Goal: Communication & Community: Answer question/provide support

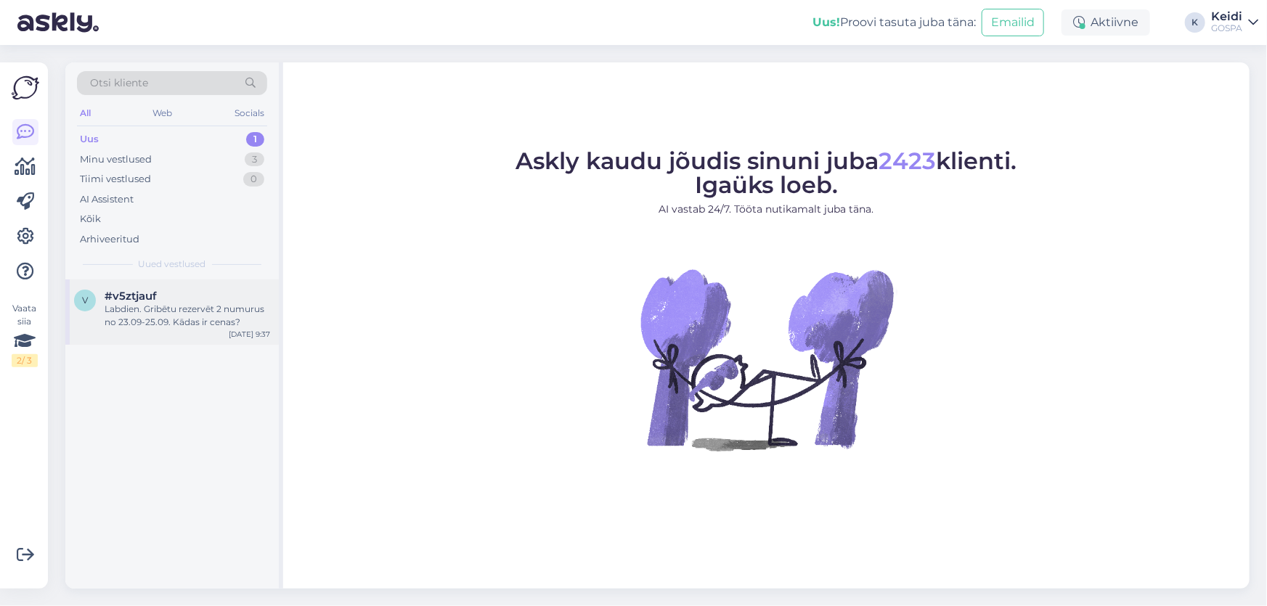
click at [218, 312] on div "Labdien. Gribētu rezervēt 2 numurus no 23.09-25.09. Kādas ir cenas?" at bounding box center [188, 316] width 166 height 26
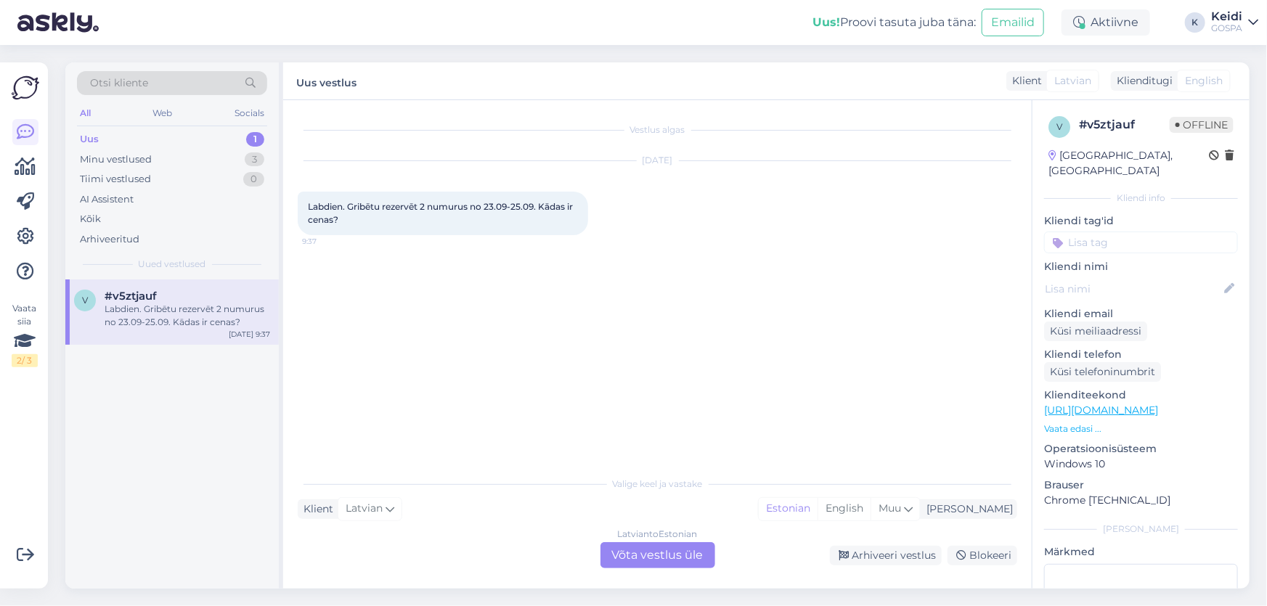
click at [651, 553] on div "Latvian to Estonian Võta vestlus üle" at bounding box center [658, 556] width 115 height 26
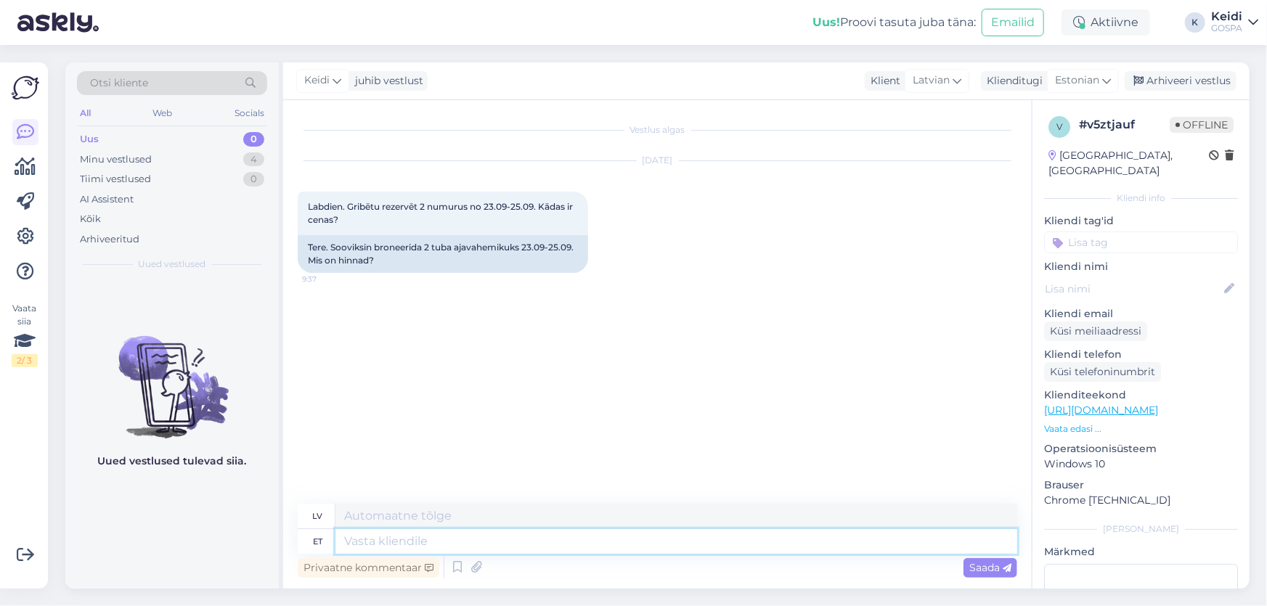
click at [399, 540] on textarea at bounding box center [677, 541] width 682 height 25
type textarea "Tere!"
type textarea "Sveiki!"
type textarea "Tere! Hetkel"
type textarea "Sveiki! Pašlaik"
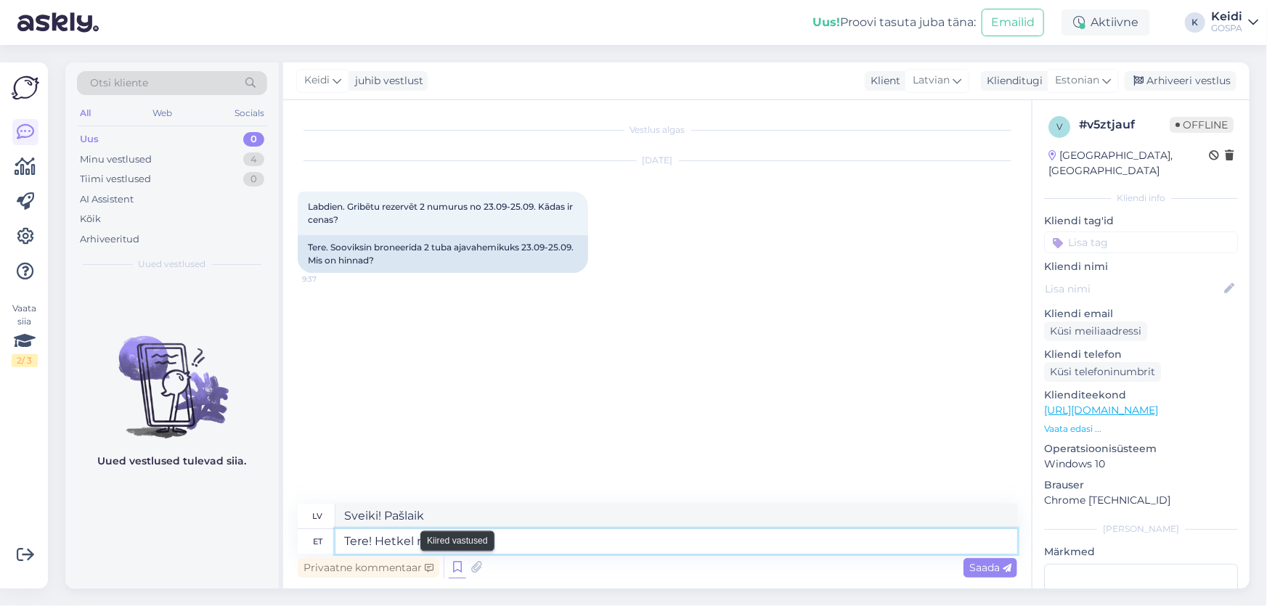
type textarea "Tere! Hetkel n"
type textarea "Sveiki! Pašlaik n"
type textarea "Tere! Hetkel"
type textarea "Sveiki! Pašlaik"
type textarea "Tere! Hetkel on a"
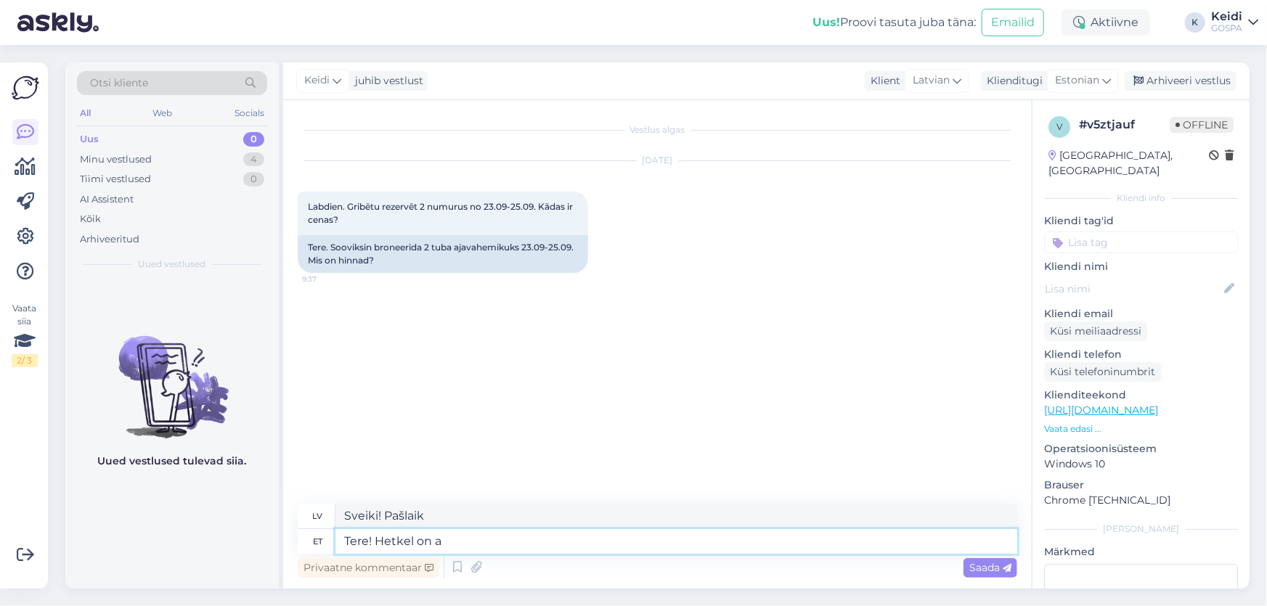
type textarea "Sveiki! Pašlaik ir"
type textarea "Tere! Hetkel on antud pe"
type textarea "Sveiki! Pašlaik dots"
type textarea "Tere! Hetkel on antud perioodiks tu"
type textarea "Sveiki! Pašlaik, šajā periodā"
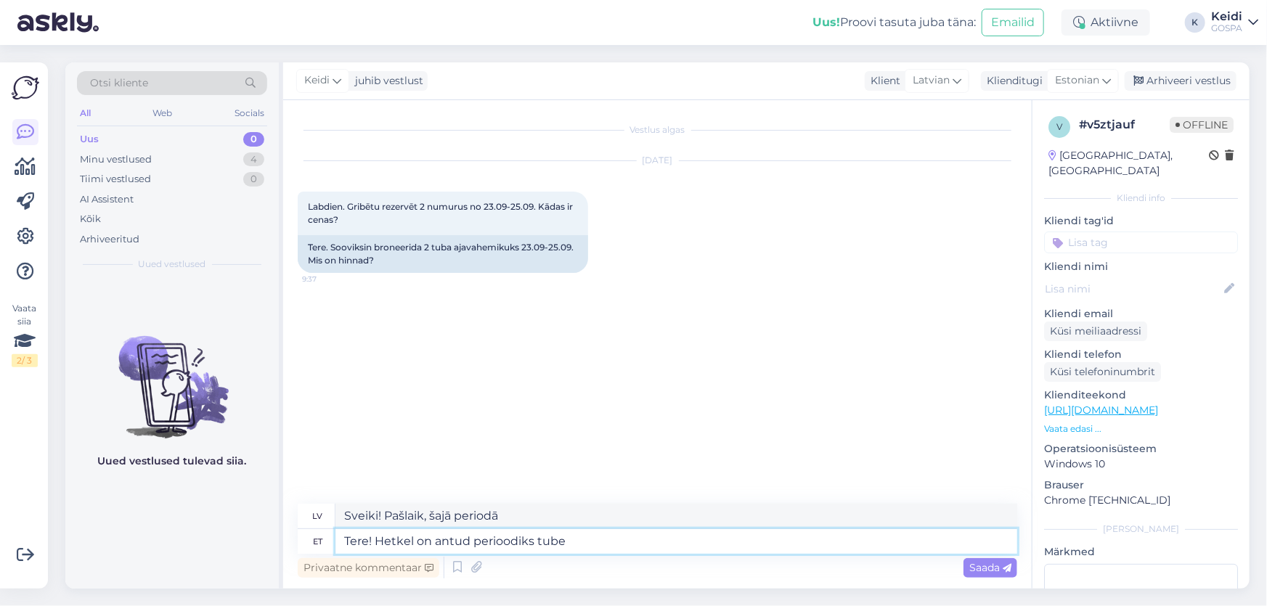
type textarea "Tere! Hetkel on antud perioodiks tube"
type textarea "Sveiki! Šim periodam pašlaik ir pieejami numuri."
type textarea "Tere! Hetkel on antud perioodiks tube pakkuda. Standardtoa hi"
type textarea "Sveiki! Šim periodam mums pašlaik ir pieejami numuri. Standarta numurs"
type textarea "Tere! Hetkel on antud perioodiks tube pakkuda. Standardtoa hind"
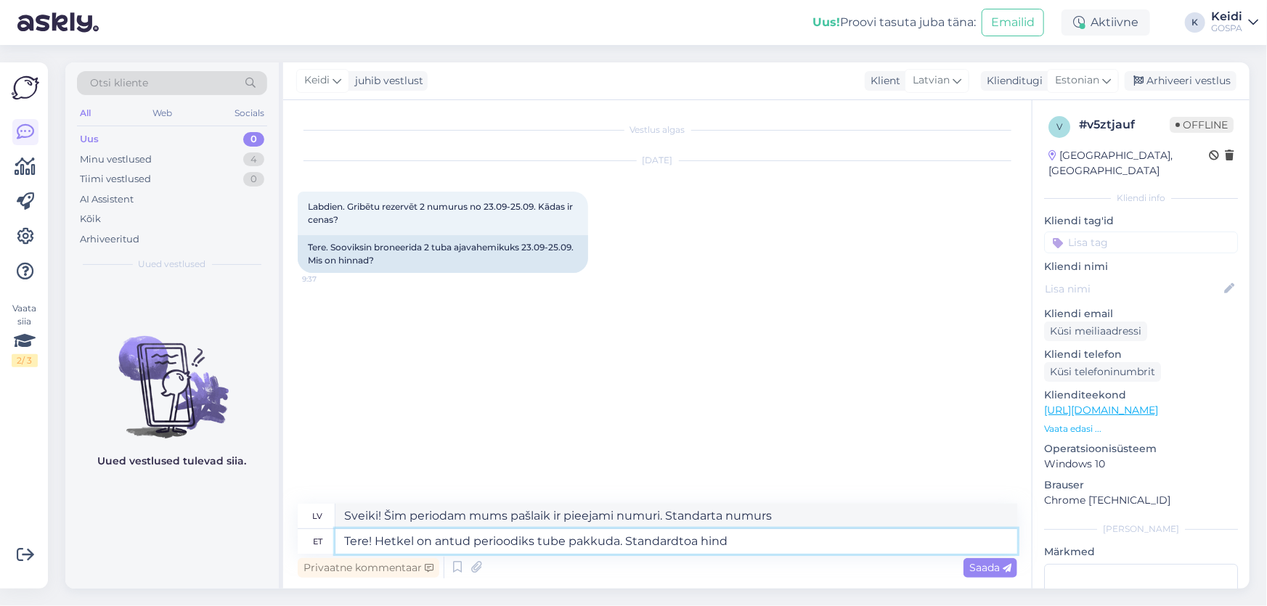
type textarea "Sveiki! Šim periodam pašlaik ir pieejami numuri. Standarta numura cena"
type textarea "Tere! Hetkel on antud perioodiks tube pakkuda. Standardtoa hind on"
type textarea "Sveiki! Šobrīd mums ir pieejami numuri šim periodam. Standarta numura cena ir"
type textarea "Tere! Hetkel on antud perioodiks tube pakkuda. Standardtoa hind on 93"
type textarea "Sveiki! Šobrīd mums ir pieejami numuri šim periodam. Standarta numura cena ir 93"
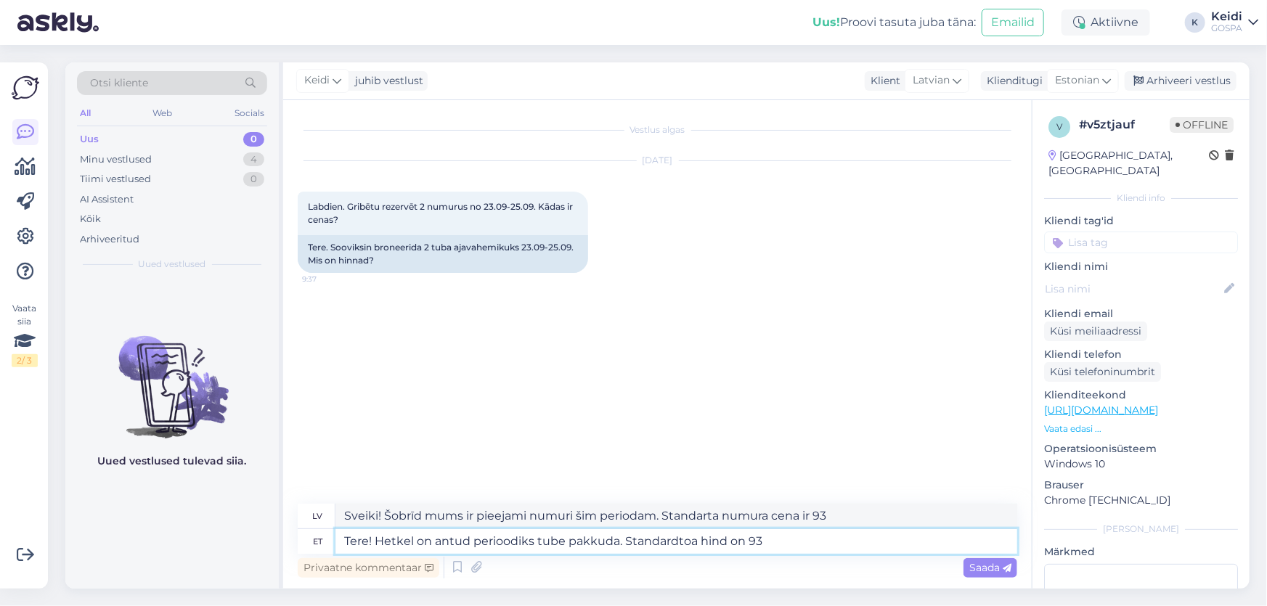
type textarea "Tere! Hetkel on antud perioodiks tube pakkuda. Standardtoa hind on 9"
type textarea "Sveiki! Šobrīd ir pieejami numuri šim periodam. Standarta numura cena ir 9"
type textarea "Tere! Hetkel on antud perioodiks tube pakkuda. Standardtoa hind on 93€"
type textarea "Sveiki! Šobrīd mums ir pieejami numuri šim periodam. Standarta numura cena ir 93"
type textarea "Tere! Hetkel on antud perioodiks tube pakkuda. Standardtoa hind on 93€/tuba"
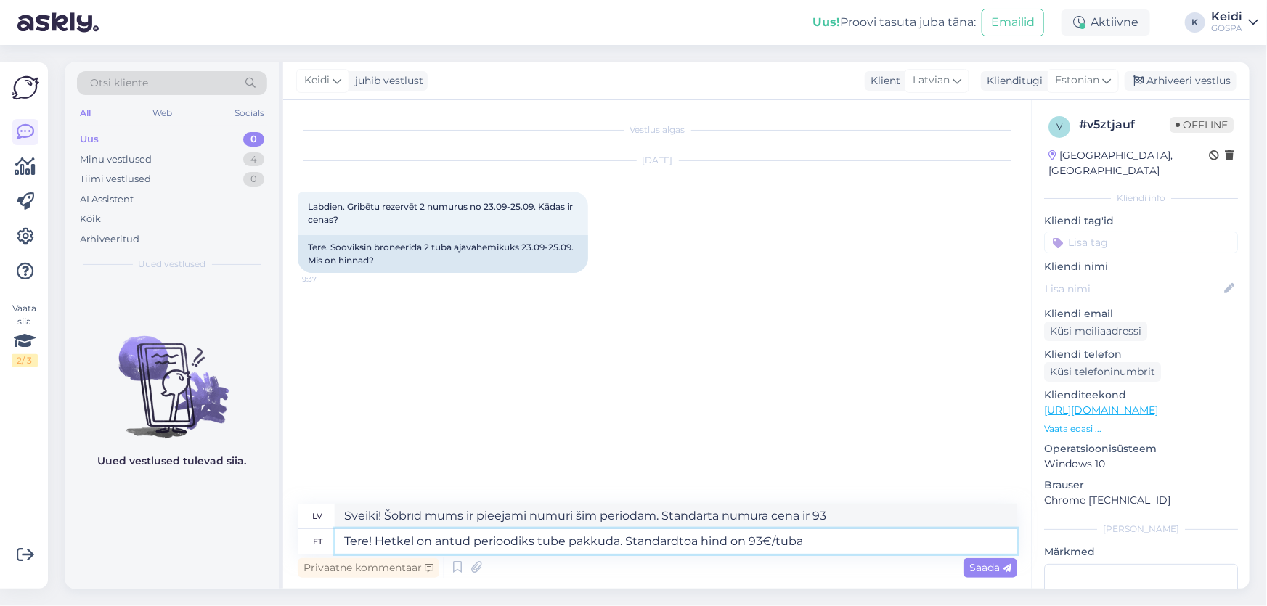
type textarea "Sveiki! Šim periodam pašlaik ir pieejami numuri. Standarta numura cena ir 93 €/…"
type textarea "Tere! Hetkel on antud perioodiks tube pakkuda. Standardtoa hind on 93€/tuba, ö"
type textarea "Sveiki! Šobrīd mums ir pieejami numuri šim periodam. Standarta numura cena ir 9…"
type textarea "Tere! Hetkel on antud perioodiks tube pakkuda. Standardtoa hind on 93€/tuba, öö…"
type textarea "Sveiki! Šobrīd mums ir pieejami numuri šim periodam. Standarta numura cena ir 9…"
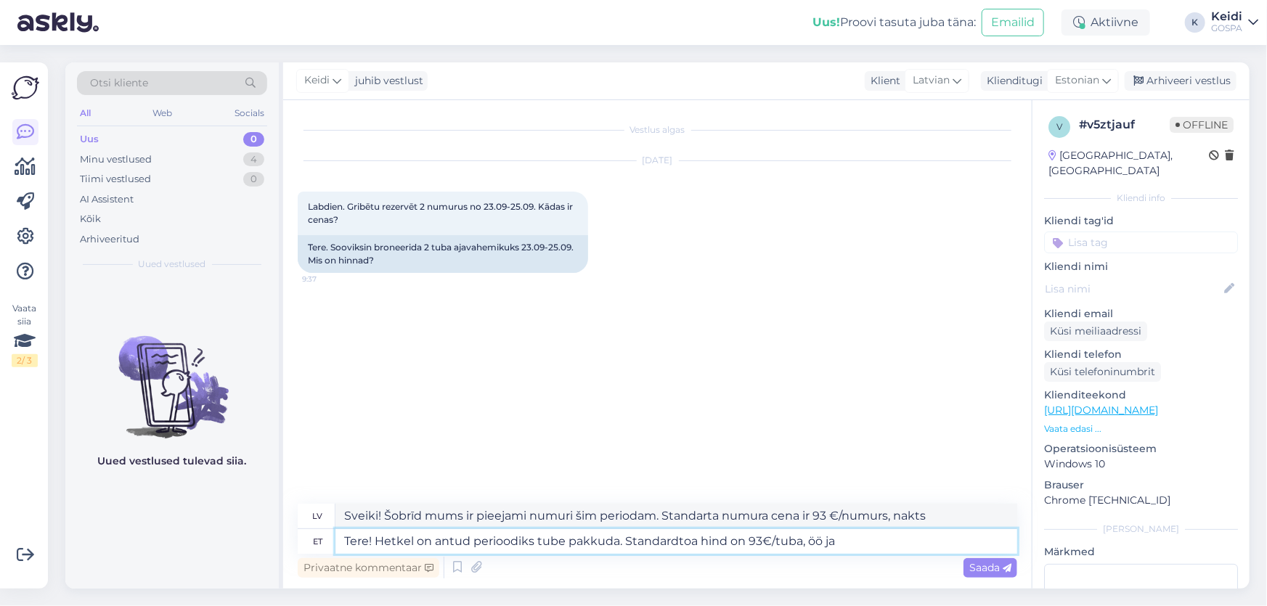
type textarea "Tere! Hetkel on antud perioodiks tube pakkuda. Standardtoa hind on 93€/tuba, öö…"
type textarea "Sveiki! Šobrīd mums ir pieejami numuri šim periodam. Standarta numura cena ir 9…"
type textarea "Tere! Hetkel on antud perioodiks tube pakkuda. Standardtoa hind on 93€/tuba, öö…"
type textarea "Sveiki! Šobrīd mums ir pieejami numuri šim periodam. Standarta numura cena ir 9…"
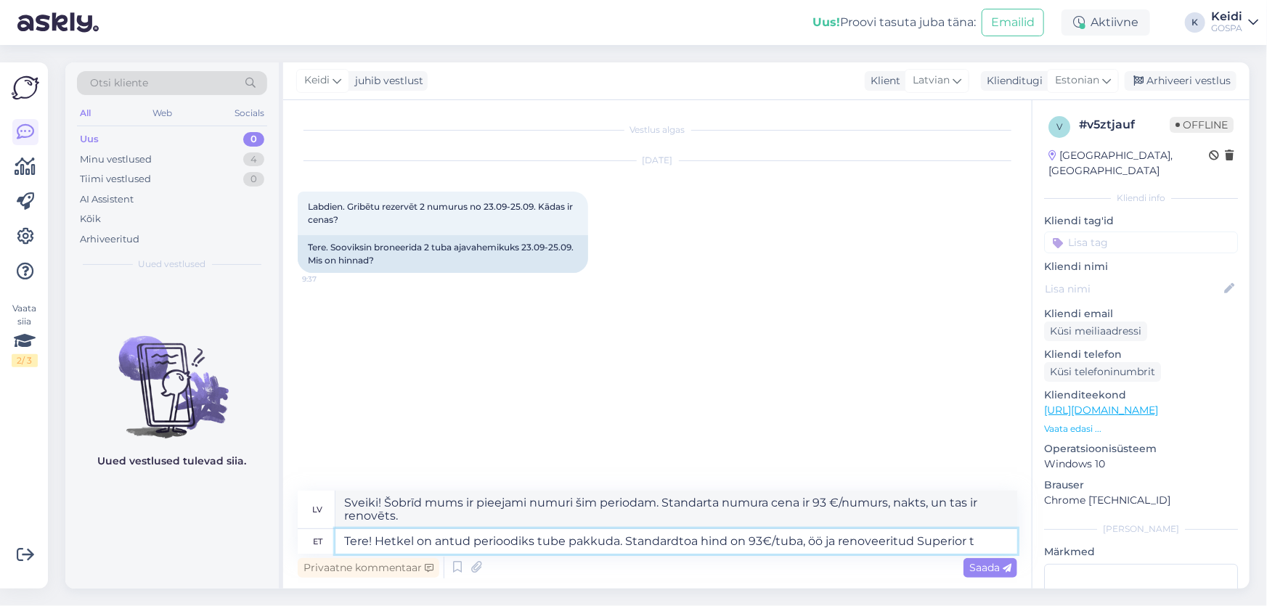
type textarea "Tere! Hetkel on antud perioodiks tube pakkuda. Standardtoa hind on 93€/tuba, öö…"
type textarea "Sveiki! Šobrīd mums ir pieejami numuri šim periodam. Cena par standarta numuru …"
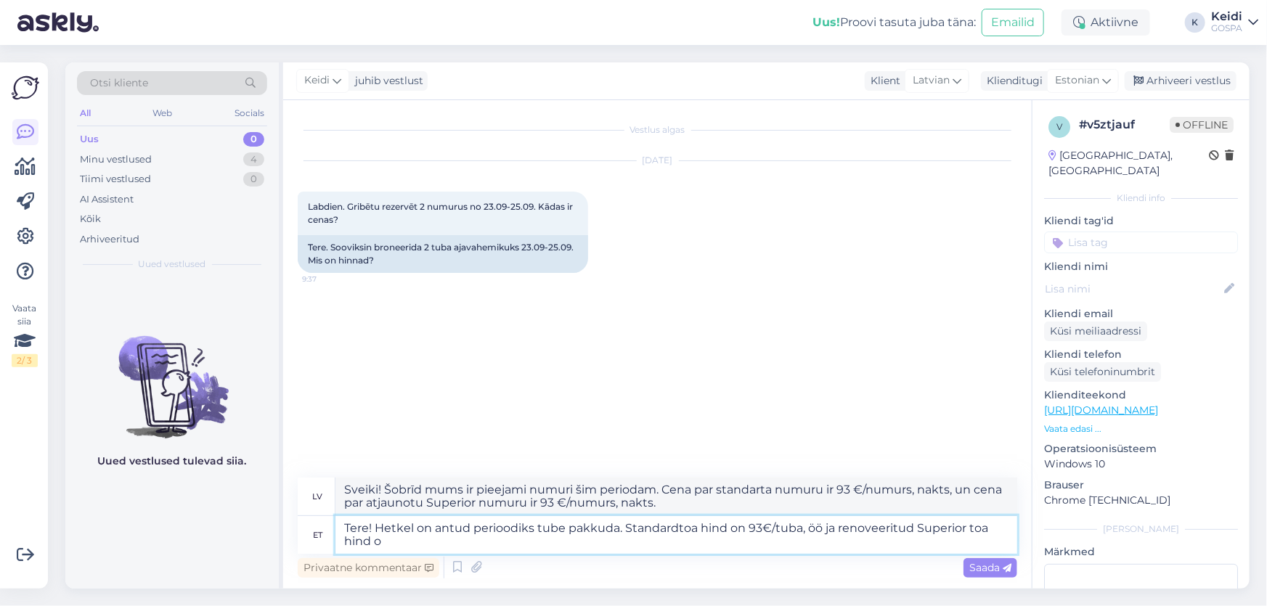
type textarea "Tere! Hetkel on antud perioodiks tube pakkuda. Standardtoa hind on 93€/tuba, öö…"
type textarea "Sveiki! Šobrīd mums ir pieejami numuri šim periodam. Standarta numura cena ir 9…"
type textarea "Tere! Hetkel on antud perioodiks tube pakkuda. Standardtoa hind on 93€/tuba, öö…"
type textarea "Sveiki! Šobrīd mums ir pieejami numuri šim periodam. Standarta numura cena ir 9…"
type textarea "Tere! Hetkel on antud perioodiks tube pakkuda. Standardtoa hind on 93€/tuba, öö…"
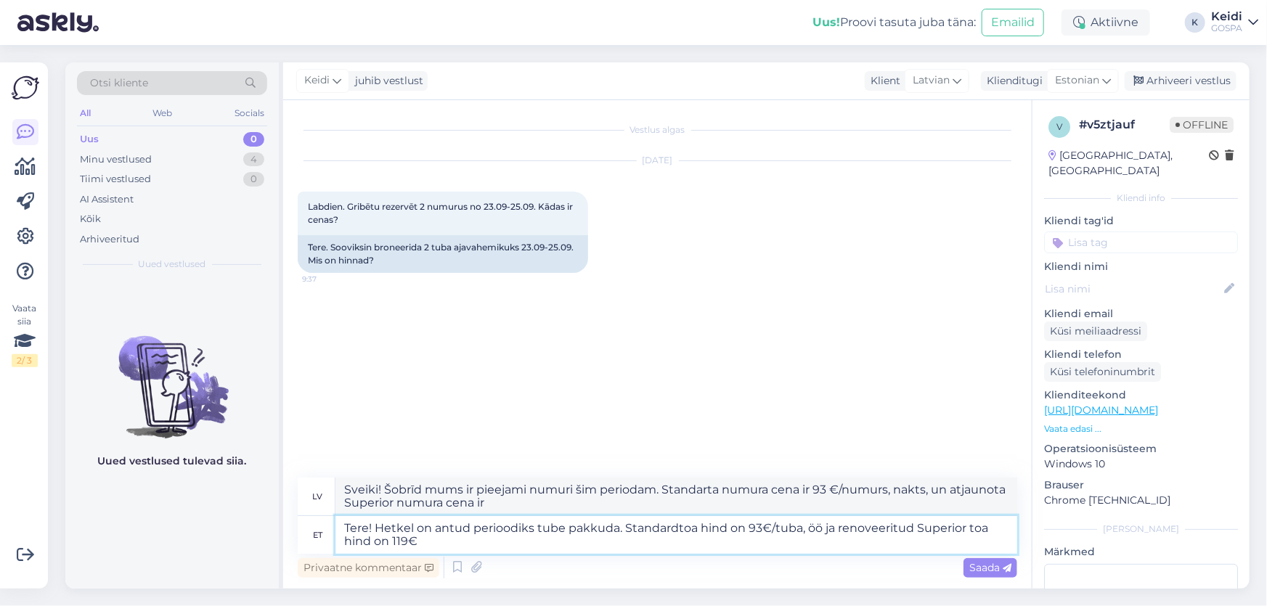
type textarea "Sveiki! Šobrīd mums ir pieejami numuri šim periodam. Standarta numura cena ir 9…"
type textarea "Tere! Hetkel on antud perioodiks tube pakkuda. Standardtoa hind on 93€/tuba, öö…"
type textarea "Sveiki! Šobrīd mums ir pieejami numuri šim periodam. Standarta numura cena ir 9…"
type textarea "Tere! Hetkel on antud perioodiks tube pakkuda. Standardtoa hind on 93€/tuba, öö…"
type textarea "Sveiki! Šobrīd mums ir pieejami numuri šim periodam. Standarta numura cena ir 9…"
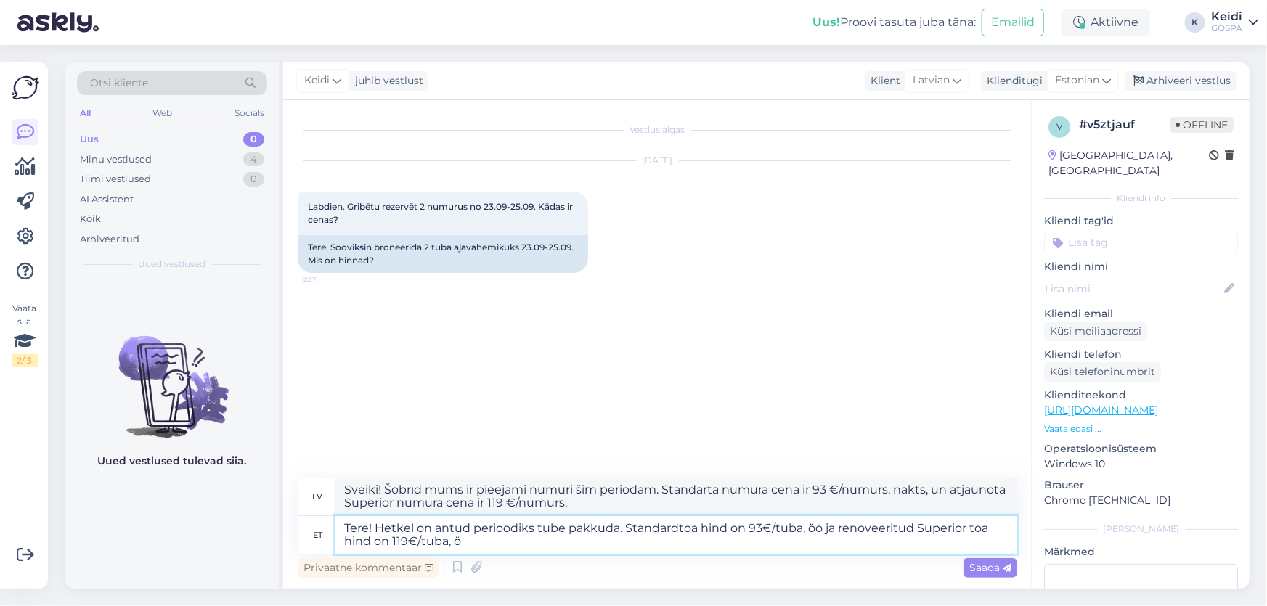
type textarea "Tere! Hetkel on antud perioodiks tube pakkuda. Standardtoa hind on 93€/tuba, öö…"
type textarea "Sveiki! Šobrīd mums ir pieejami numuri šim periodam. Standarta numura cena ir 9…"
type textarea "Tere! Hetkel on antud perioodiks tube pakkuda. Standardtoa hind on 93€/tuba, öö…"
type textarea "Sveiki! Šim periodam mums pašlaik ir pieejami numuri. Standarta numura cena ir …"
type textarea "Tere! Hetkel on antud perioodiks tube pakkuda. Standardtoa hind on 93€/tuba, öö…"
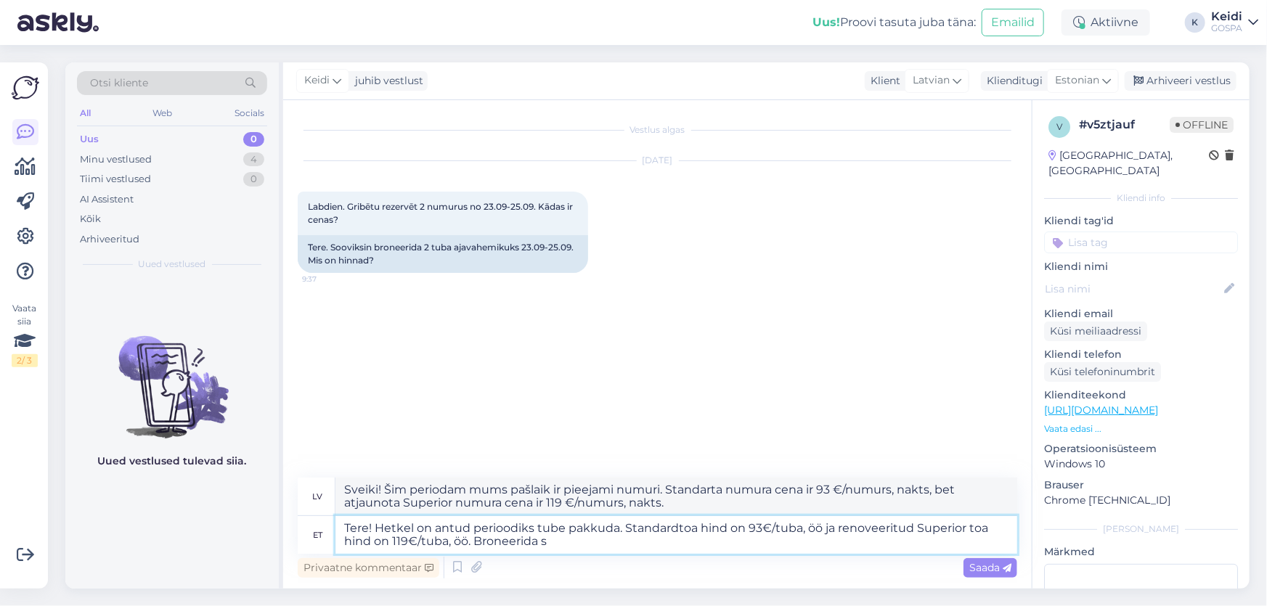
type textarea "Sveiki! Šobrīd mums ir pieejami numuri šim periodam. Standarta numura cena ir 9…"
type textarea "Tere! Hetkel on antud perioodiks tube pakkuda. Standardtoa hind on 93€/tuba, öö…"
type textarea "Sveiki! Šobrīd mums ir pieejami numuri šim periodam. Standarta numura cena ir 9…"
type textarea "Tere! Hetkel on antud perioodiks tube pakkuda. Standardtoa hind on 93€/tuba, öö…"
type textarea "Sveiki! Šobrīd mums ir pieejami numuri šim periodam. Standarta numura cena ir 9…"
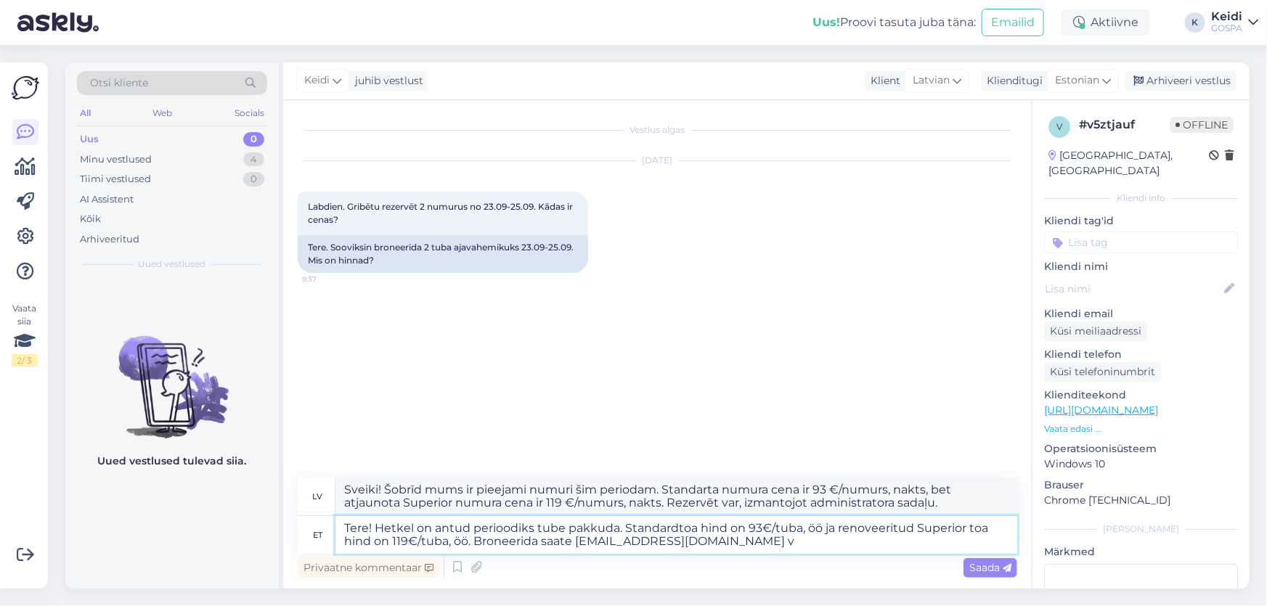
type textarea "Tere! Hetkel on antud perioodiks tube pakkuda. Standardtoa hind on 93€/tuba, öö…"
type textarea "Sveiki! Šobrīd mums ir pieejami numuri šim periodam. Standarta numura cena ir 9…"
type textarea "Tere! Hetkel on antud perioodiks tube pakkuda. Standardtoa hind on 93€/tuba, öö…"
type textarea "Sveiki! Šobrīd mums ir pieejami numuri šim periodam. Standarta numura cena ir 9…"
type textarea "Tere! Hetkel on antud perioodiks tube pakkuda. Standardtoa hind on 93€/tuba, öö…"
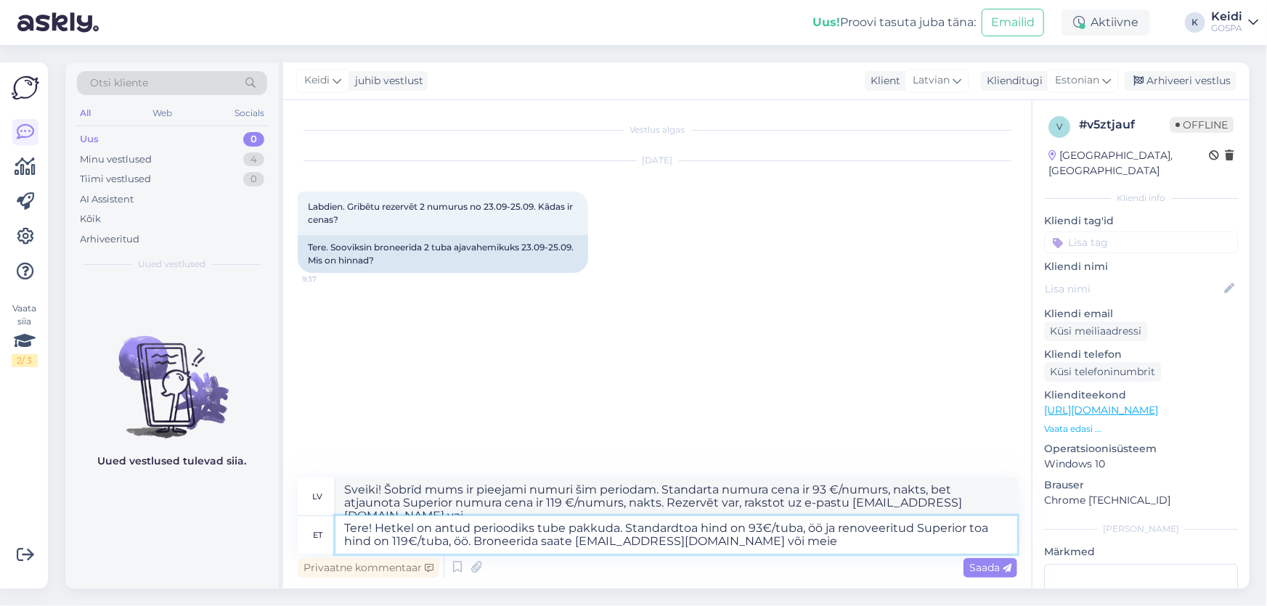
type textarea "Sveiki! Šobrīd mums ir pieejami numuri šim periodam. Standarta numura cena ir 9…"
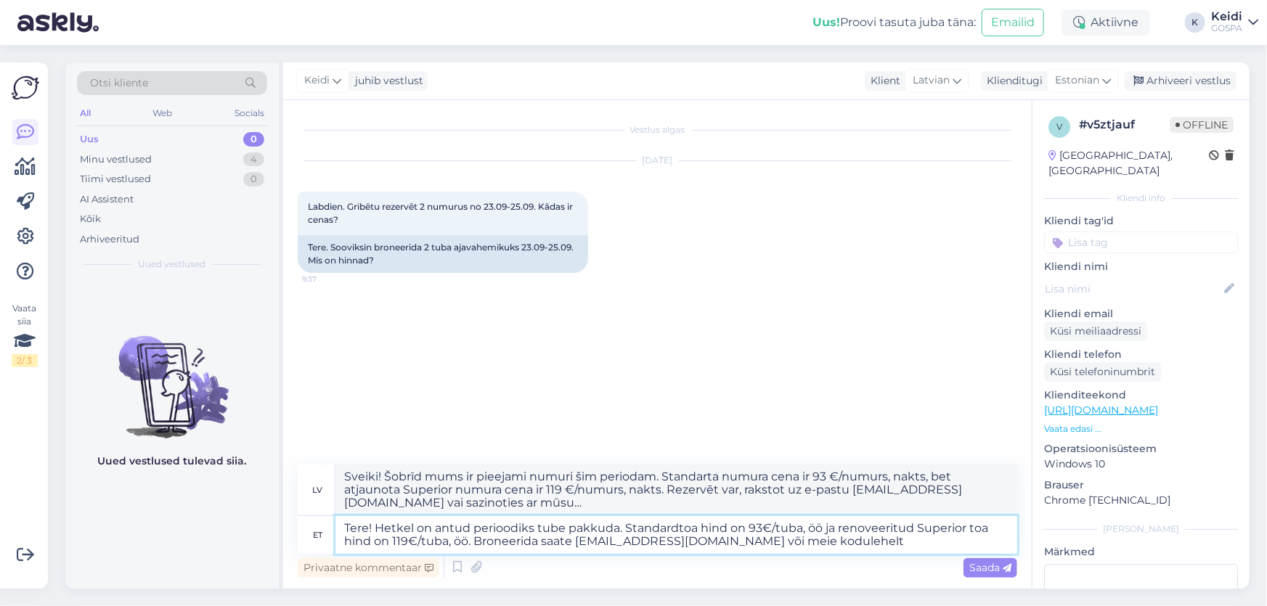
type textarea "Tere! Hetkel on antud perioodiks tube pakkuda. Standardtoa hind on 93€/tuba, öö…"
type textarea "Sveiki! Šobrīd mums ir pieejami numuri šim periodam. Standarta numura cena ir 9…"
type textarea "Tere! Hetkel on antud perioodiks tube pakkuda. Standardtoa hind on 93€/tuba, öö…"
type textarea "Sveiki! Šobrīd mums ir pieejami numuri šim periodam. Standarta numura cena ir 9…"
type textarea "Tere! Hetkel on antud perioodiks tube pakkuda. Standardtoa hind on 93€/tuba, öö…"
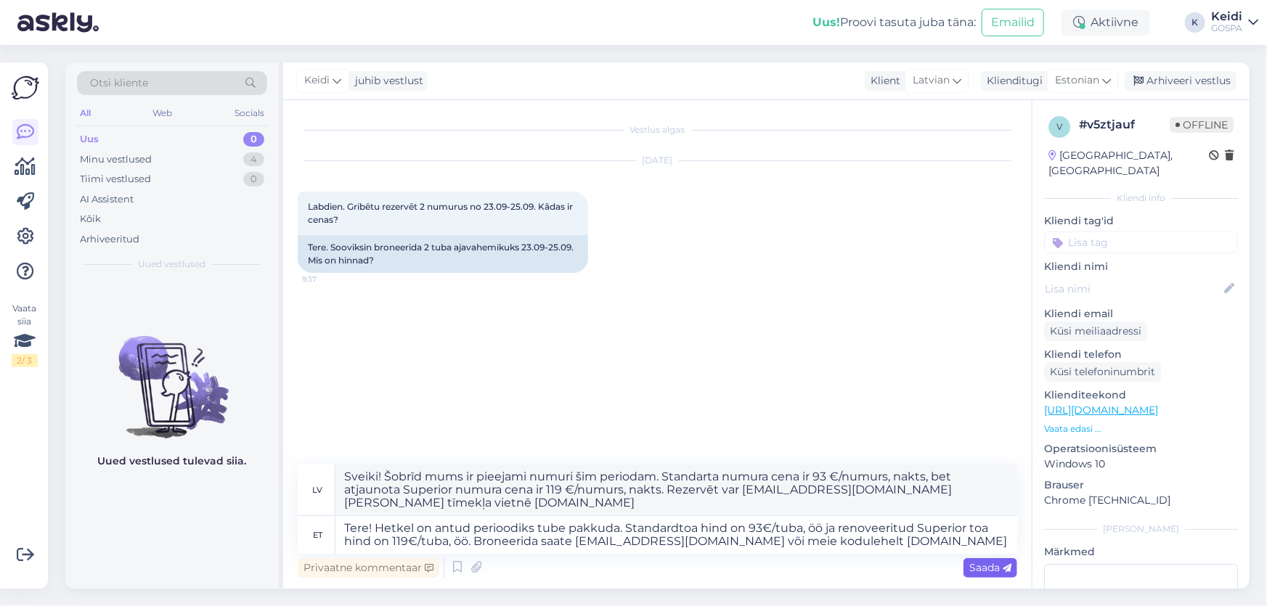
click at [980, 570] on span "Saada" at bounding box center [991, 567] width 42 height 13
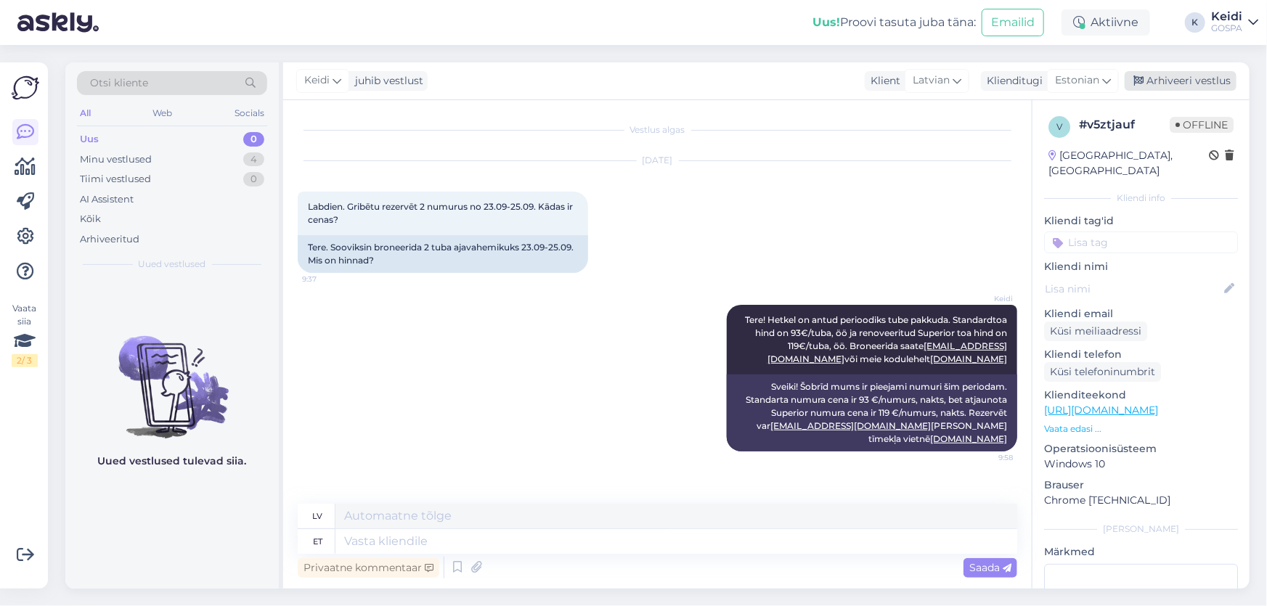
click at [1207, 82] on div "Arhiveeri vestlus" at bounding box center [1181, 81] width 112 height 20
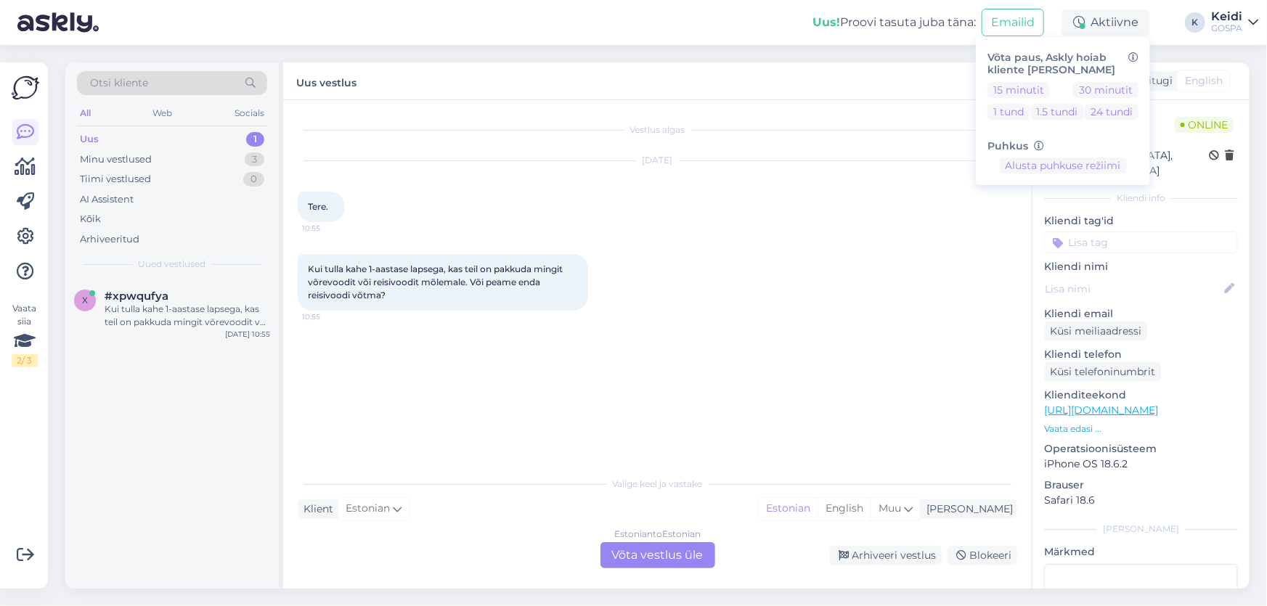
click at [643, 556] on div "Estonian to Estonian Võta vestlus üle" at bounding box center [658, 556] width 115 height 26
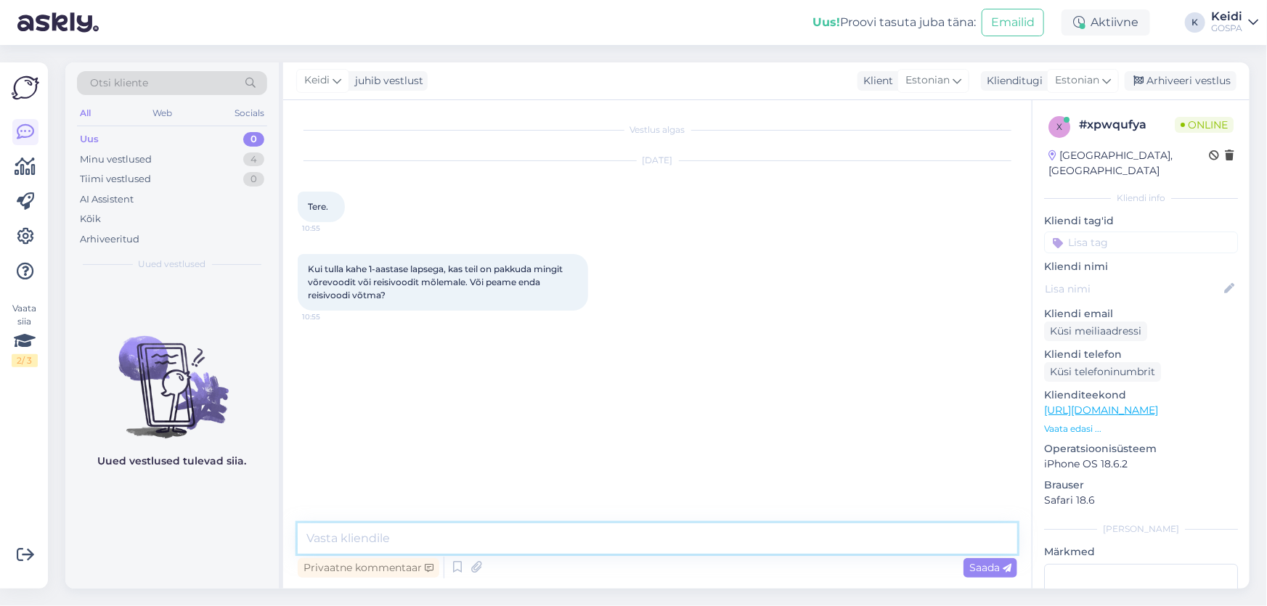
click at [481, 530] on textarea at bounding box center [658, 539] width 720 height 31
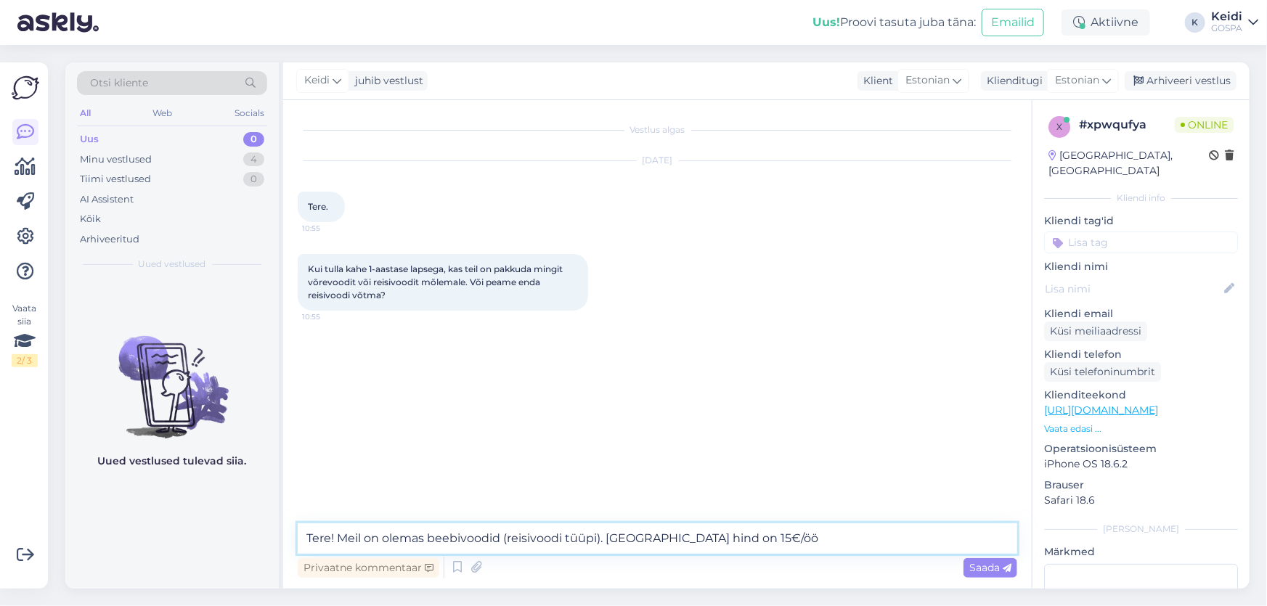
type textarea "Tere! Meil on olemas beebivoodid (reisivoodi tüüpi). [GEOGRAPHIC_DATA] hind on …"
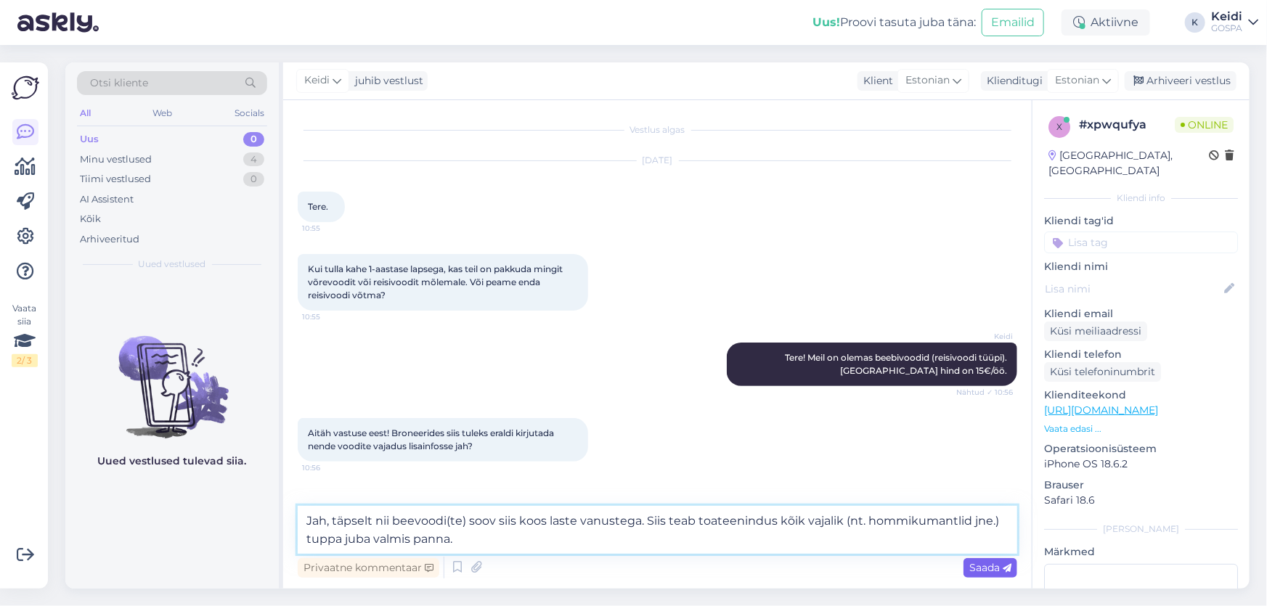
type textarea "Jah, täpselt nii beevoodi(te) soov siis koos laste vanustega. Siis teab toateen…"
click at [983, 567] on span "Saada" at bounding box center [991, 567] width 42 height 13
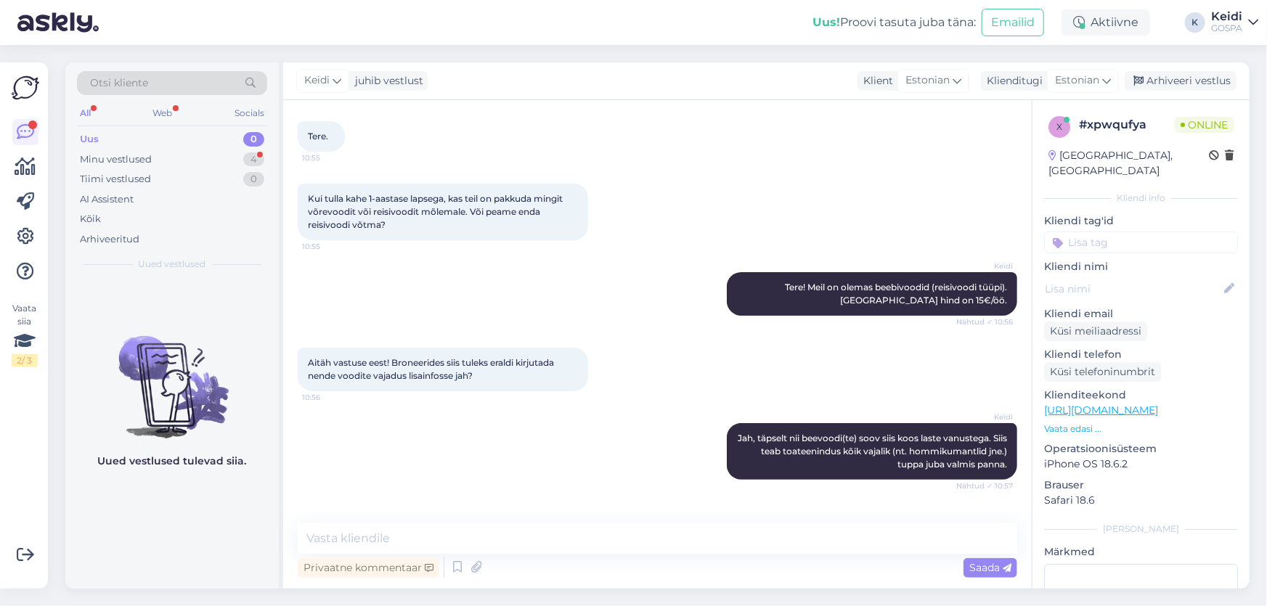
scroll to position [117, 0]
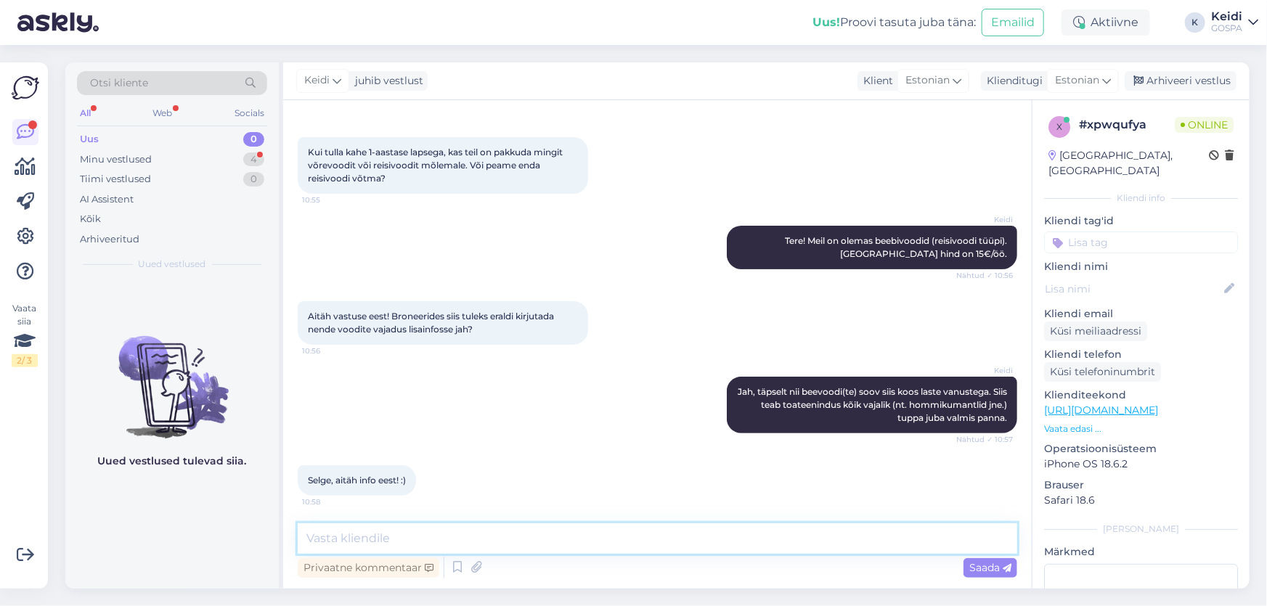
click at [524, 529] on textarea at bounding box center [658, 539] width 720 height 31
type textarea "Aitame röömuga!"
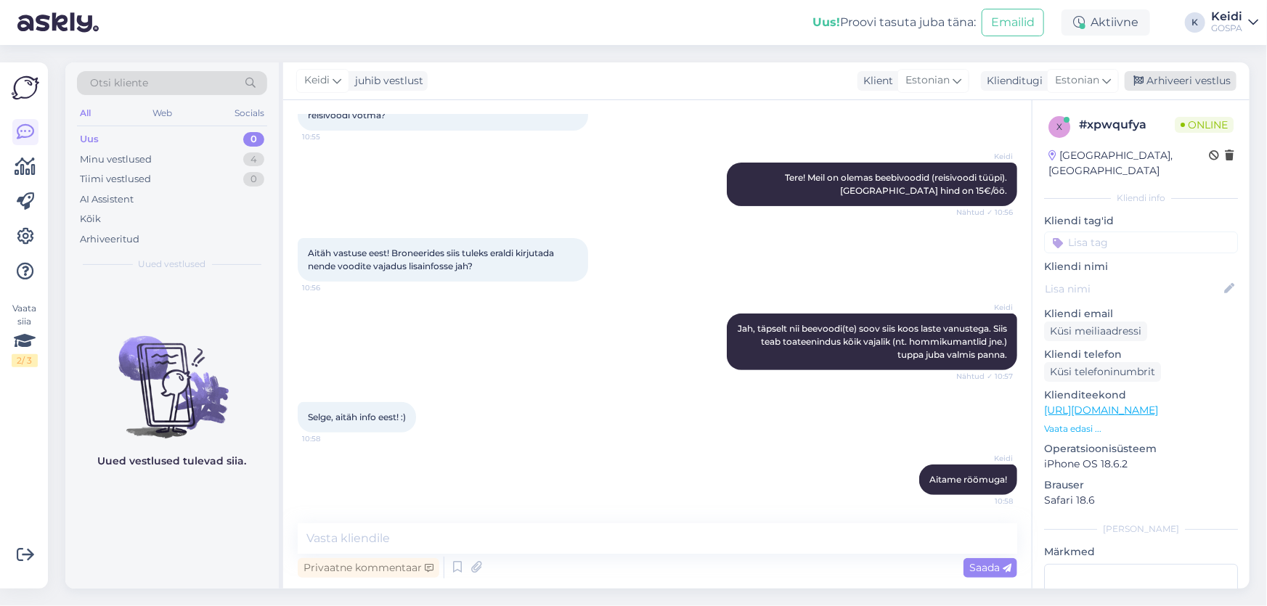
click at [1185, 79] on div "Arhiveeri vestlus" at bounding box center [1181, 81] width 112 height 20
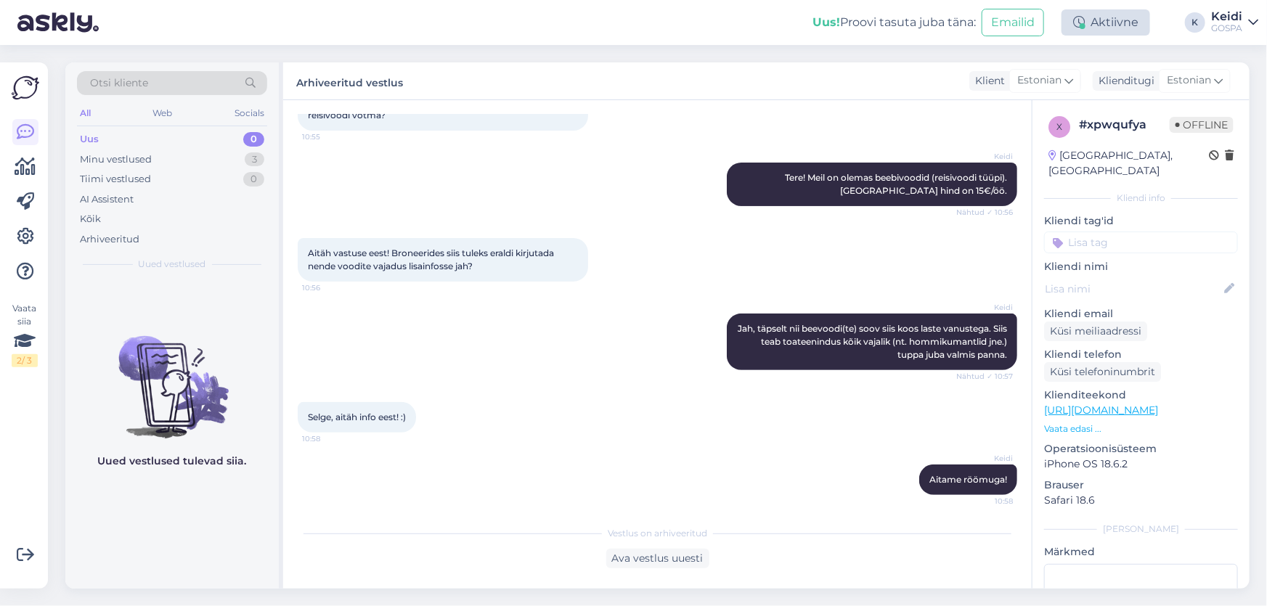
click at [1108, 28] on div "Aktiivne" at bounding box center [1106, 22] width 89 height 26
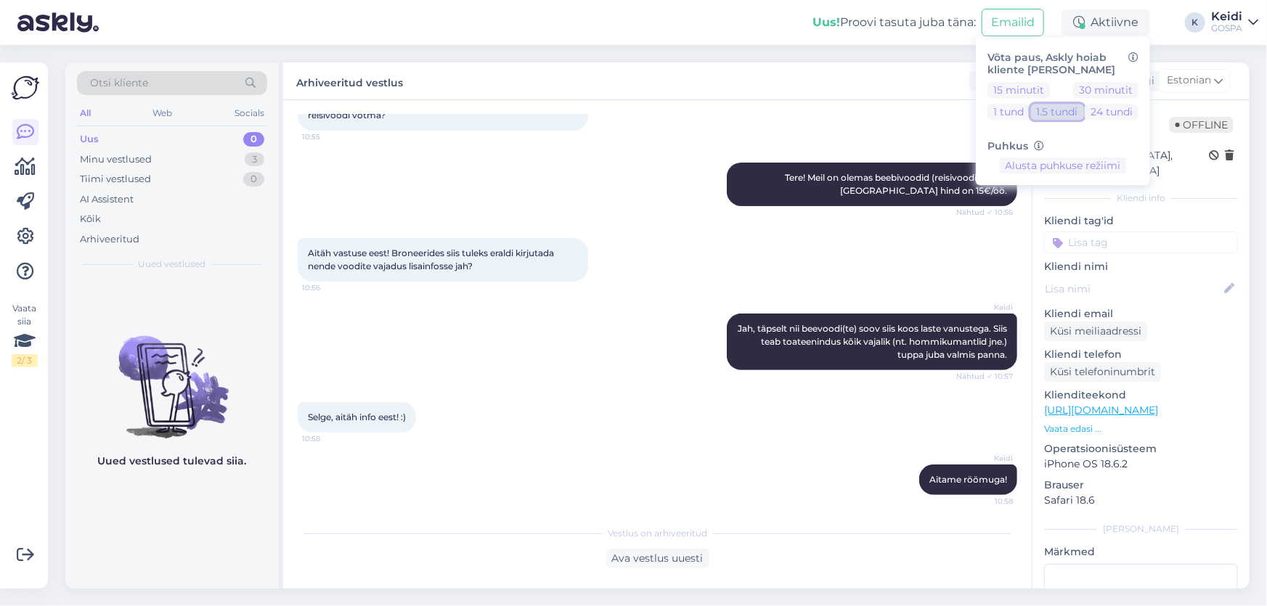
click at [1039, 113] on button "1.5 tundi" at bounding box center [1057, 112] width 53 height 16
click at [1012, 88] on button "15 minutit" at bounding box center [1019, 90] width 62 height 16
click at [551, 495] on div "[PERSON_NAME] röömuga! 10:58" at bounding box center [658, 480] width 720 height 62
